Goal: Submit feedback/report problem: Submit feedback/report problem

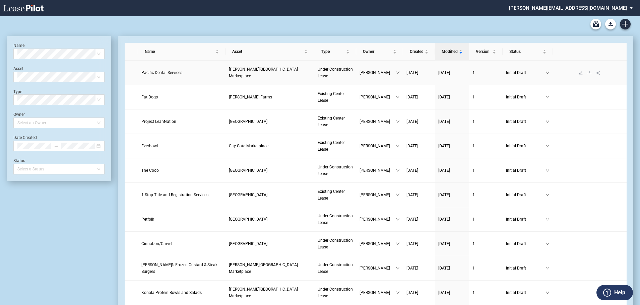
click at [477, 73] on link "1" at bounding box center [485, 72] width 27 height 7
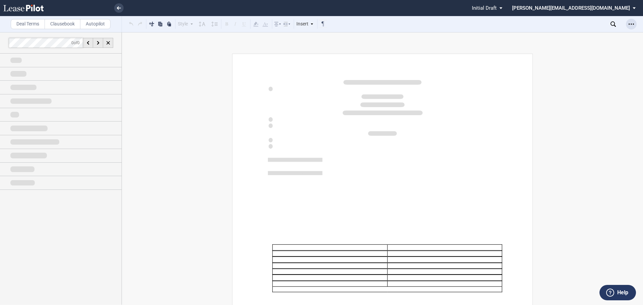
click at [630, 23] on icon "Open Lease options menu" at bounding box center [630, 23] width 5 height 5
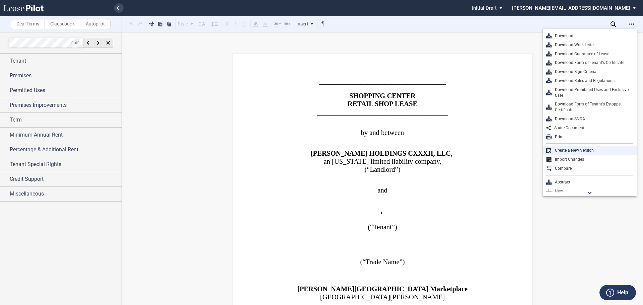
click at [576, 149] on div "Create a New Version" at bounding box center [592, 151] width 82 height 6
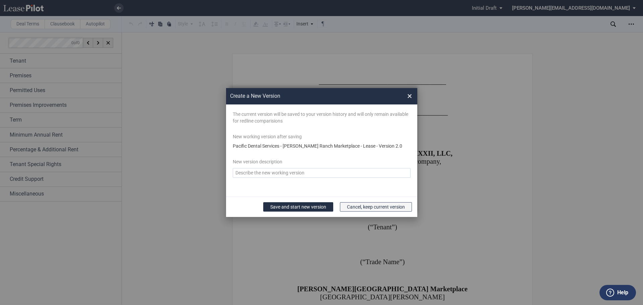
click at [368, 209] on button "Cancel, keep current version" at bounding box center [376, 206] width 72 height 9
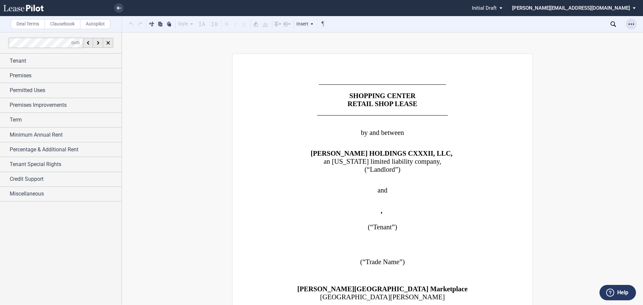
click at [628, 25] on div "Open Lease options menu" at bounding box center [631, 24] width 11 height 11
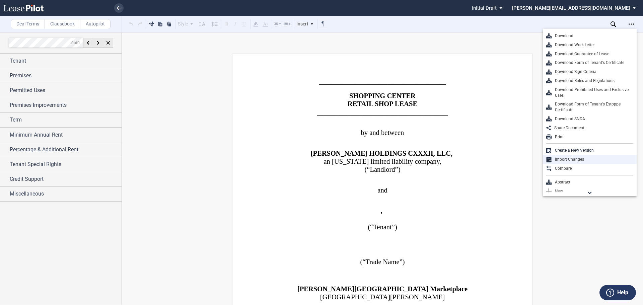
click at [570, 158] on div "Import Changes" at bounding box center [592, 160] width 82 height 6
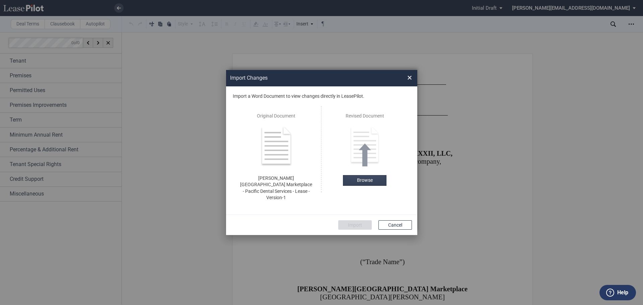
click at [366, 184] on label "Browse" at bounding box center [365, 180] width 44 height 11
click at [349, 220] on button "Import" at bounding box center [354, 224] width 33 height 9
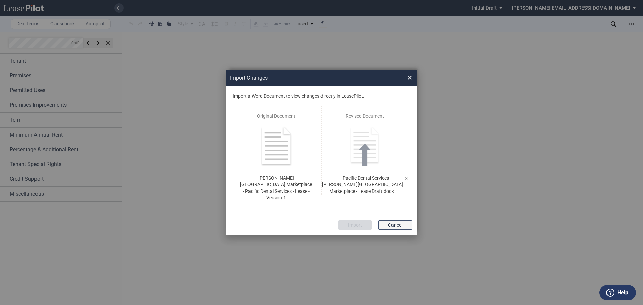
click at [395, 220] on button "Cancel" at bounding box center [394, 224] width 33 height 9
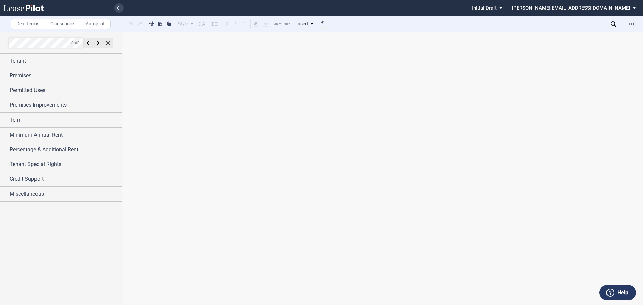
click at [610, 291] on icon at bounding box center [610, 293] width 8 height 8
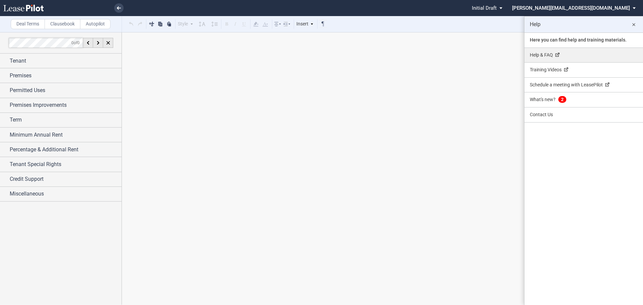
click at [538, 57] on link "Help & FAQ" at bounding box center [583, 55] width 119 height 15
click at [536, 55] on link "Help & FAQ" at bounding box center [583, 55] width 119 height 15
click at [633, 24] on md-icon "close" at bounding box center [633, 25] width 8 height 8
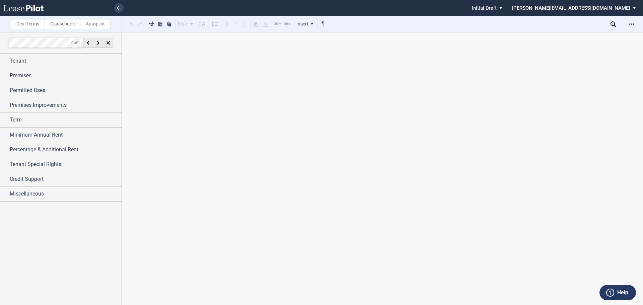
click at [625, 291] on label "Help" at bounding box center [622, 292] width 11 height 9
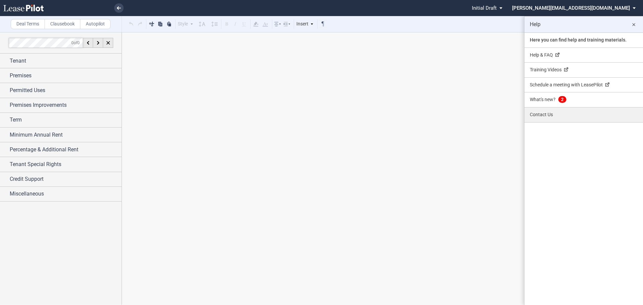
click at [538, 115] on link "Contact Us" at bounding box center [583, 114] width 119 height 15
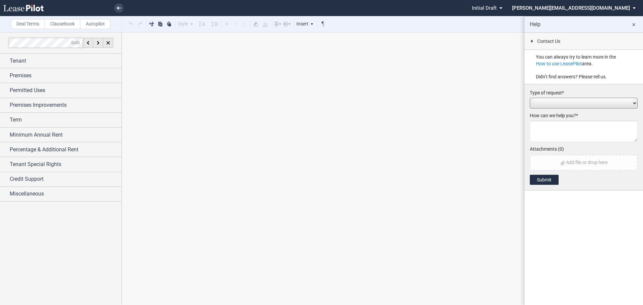
click at [542, 100] on select "Add / Change Asset Feature Request Formatting Issue Language Revisions Add New …" at bounding box center [584, 103] width 108 height 11
select select "performance_issue"
click at [530, 98] on select "Add / Change Asset Feature Request Formatting Issue Language Revisions Add New …" at bounding box center [584, 103] width 108 height 11
click at [548, 128] on textarea at bounding box center [584, 131] width 108 height 21
click at [606, 124] on textarea "I am trying to upload a new addition of the Lease and its not working." at bounding box center [584, 131] width 108 height 21
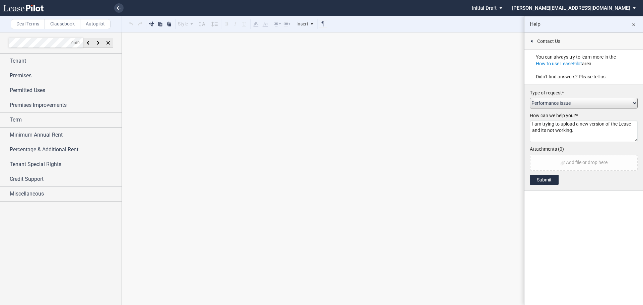
click at [583, 130] on textarea "I am trying to upload a new version of the Lease and its not working." at bounding box center [584, 131] width 108 height 21
type textarea "I am trying to upload a new version of the Lease and its not working."
click at [548, 176] on button "Submit" at bounding box center [544, 180] width 29 height 10
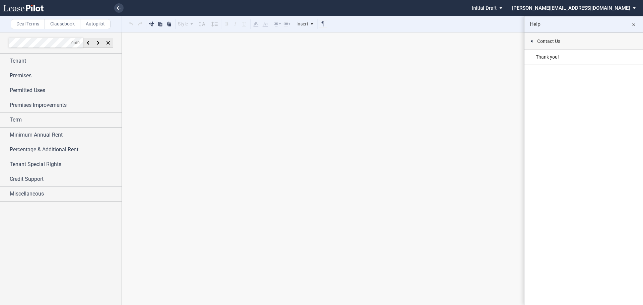
click at [633, 23] on md-icon "close" at bounding box center [633, 25] width 8 height 8
click at [584, 8] on md-select "stucker@barclaygroup.com Change Password 2-Factor Authentication Form Managemen…" at bounding box center [576, 7] width 130 height 15
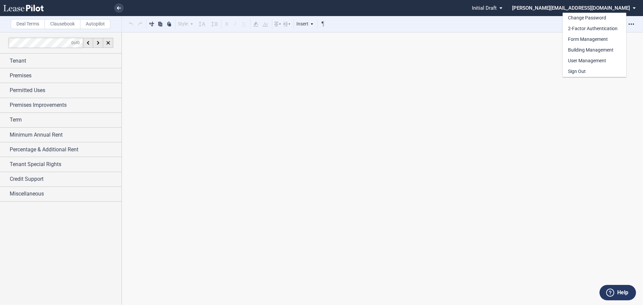
drag, startPoint x: 525, startPoint y: 95, endPoint x: 526, endPoint y: 48, distance: 47.2
click at [525, 95] on md-backdrop at bounding box center [321, 152] width 643 height 305
click at [630, 25] on icon "Open Lease options menu" at bounding box center [630, 23] width 5 height 5
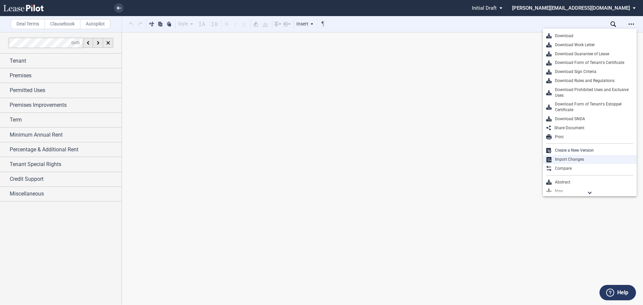
click at [568, 160] on div "Import Changes" at bounding box center [592, 160] width 82 height 6
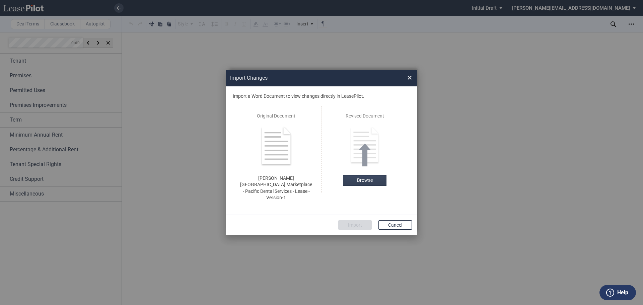
click at [372, 186] on label "Browse" at bounding box center [365, 180] width 44 height 11
click at [354, 220] on button "Import" at bounding box center [354, 224] width 33 height 9
click at [398, 219] on div "Import Changes ..." at bounding box center [321, 152] width 191 height 165
click at [399, 218] on div "Import Changes ..." at bounding box center [321, 152] width 191 height 165
